Goal: Transaction & Acquisition: Purchase product/service

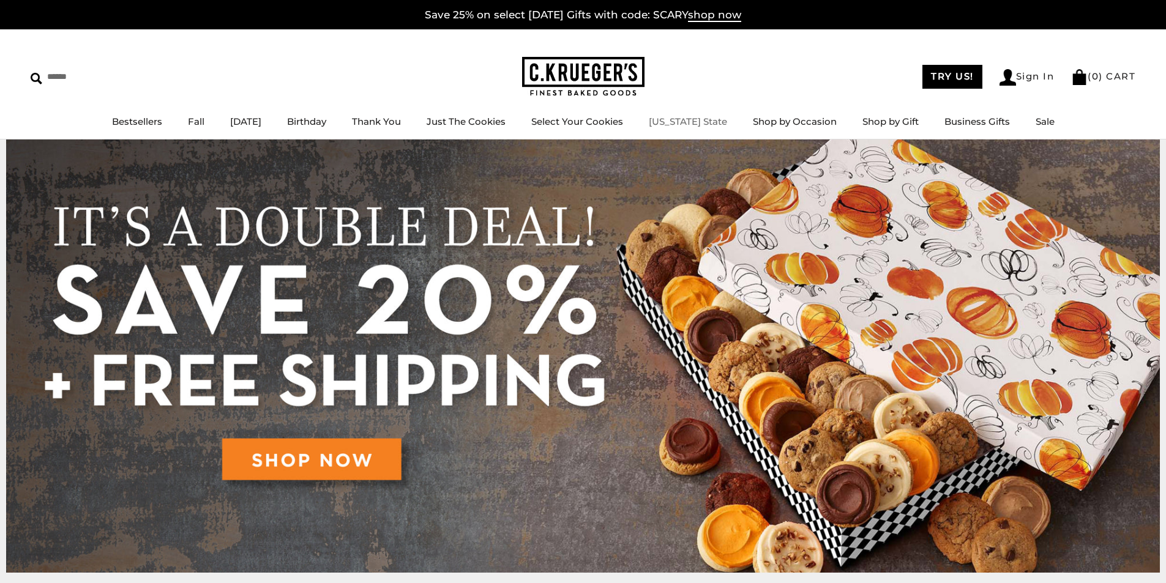
click at [693, 121] on link "[US_STATE] State" at bounding box center [688, 122] width 78 height 12
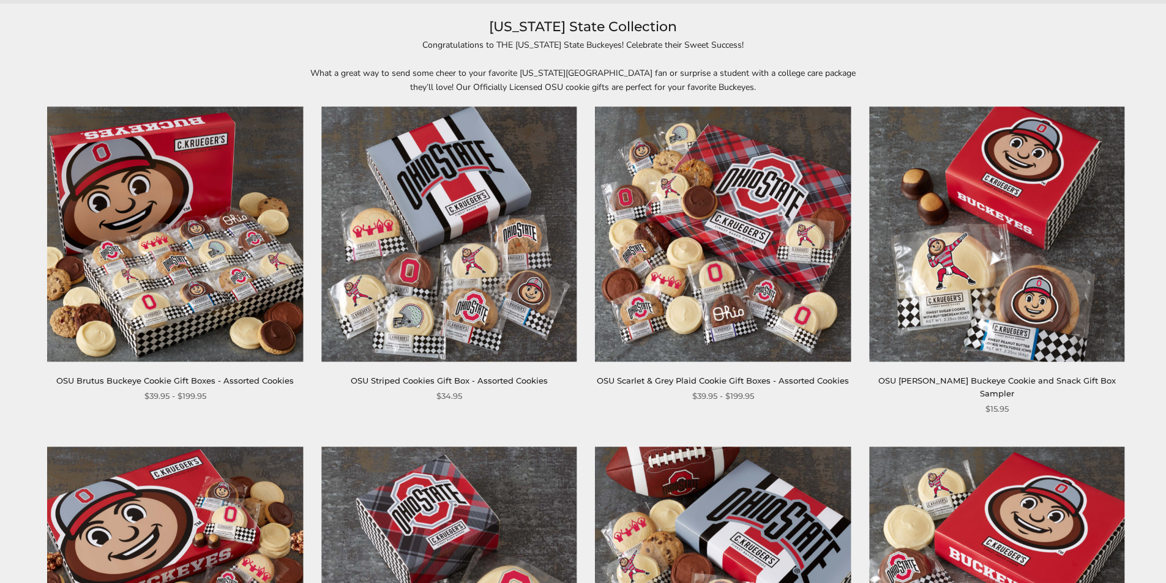
scroll to position [184, 0]
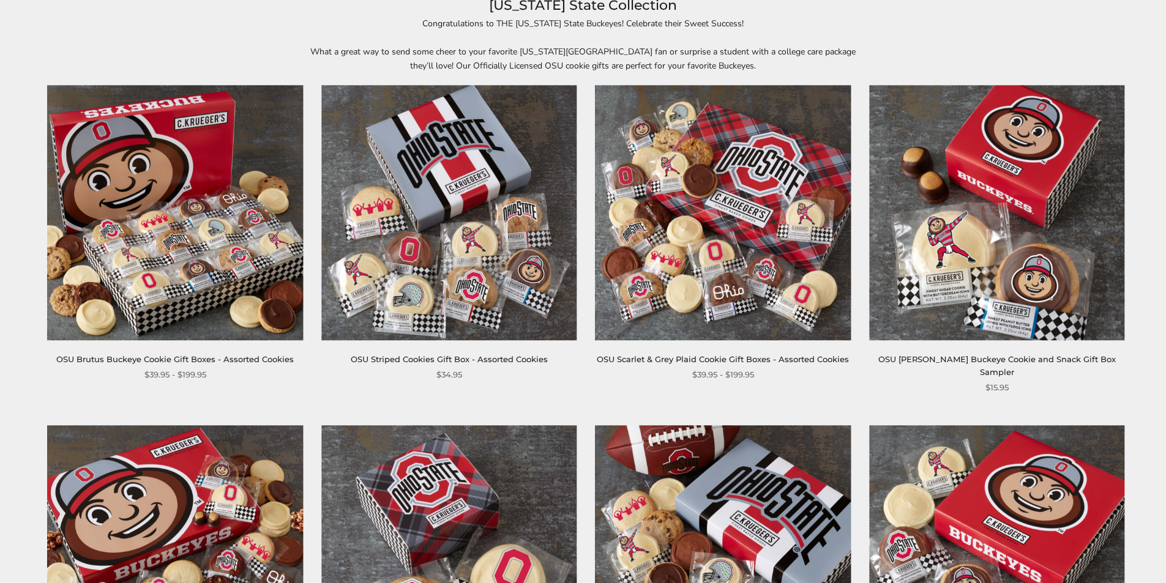
click at [105, 250] on img at bounding box center [175, 212] width 255 height 255
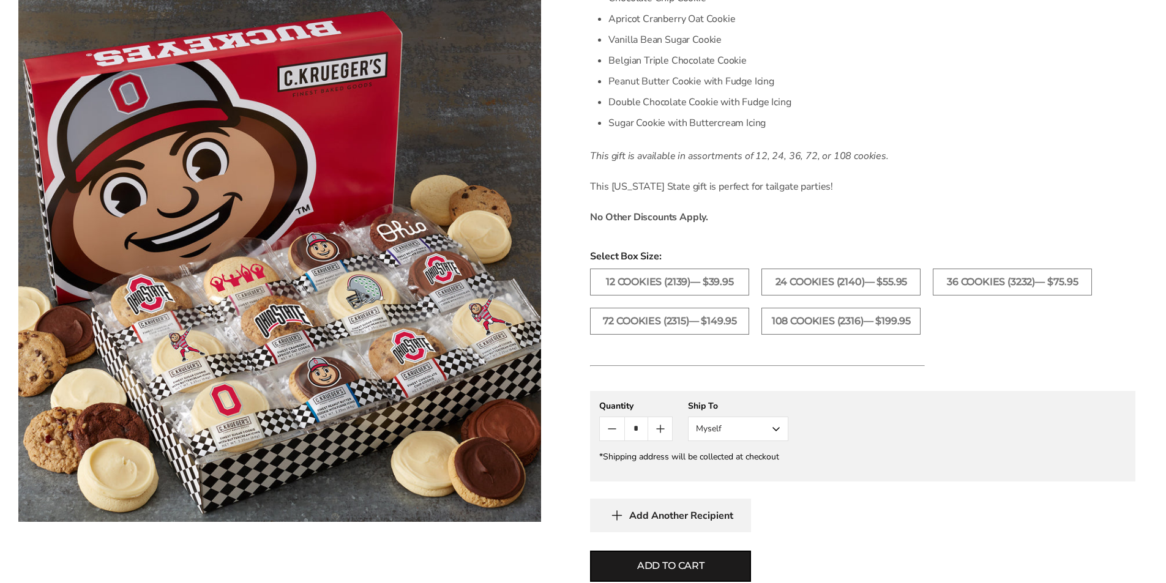
scroll to position [428, 0]
click at [691, 323] on label "72 Cookies (2315)— $149.95" at bounding box center [669, 320] width 159 height 27
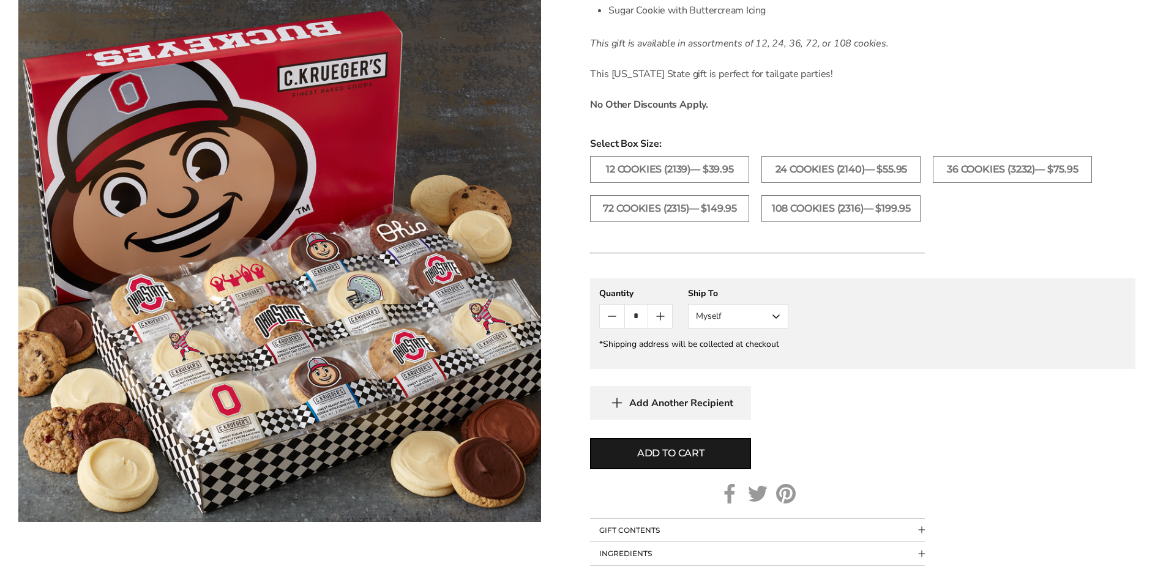
scroll to position [551, 0]
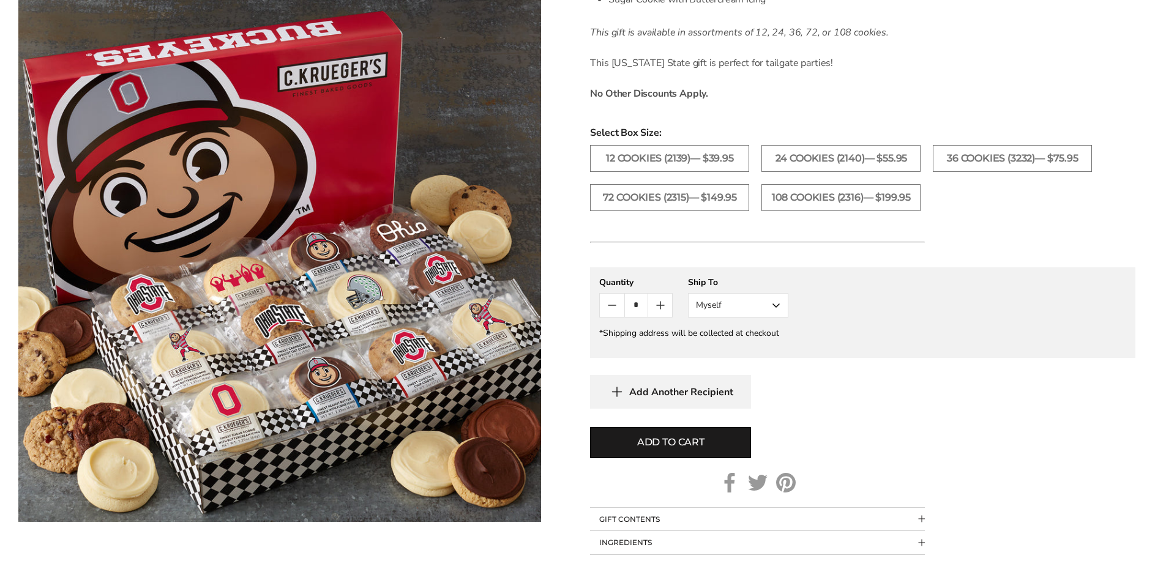
click at [764, 308] on button "Myself" at bounding box center [738, 305] width 100 height 24
click at [773, 300] on button "Myself" at bounding box center [738, 305] width 100 height 24
click at [688, 293] on button "Myself" at bounding box center [738, 305] width 100 height 24
